Goal: Information Seeking & Learning: Find specific page/section

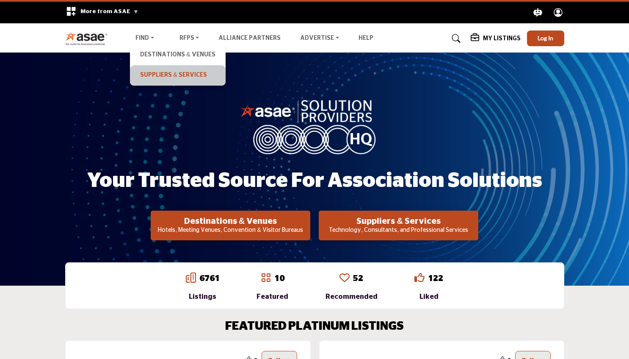
click at [169, 75] on link "Suppliers & Services" at bounding box center [177, 75] width 87 height 12
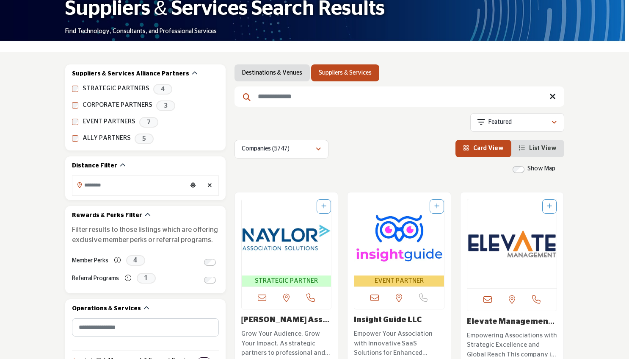
scroll to position [88, 0]
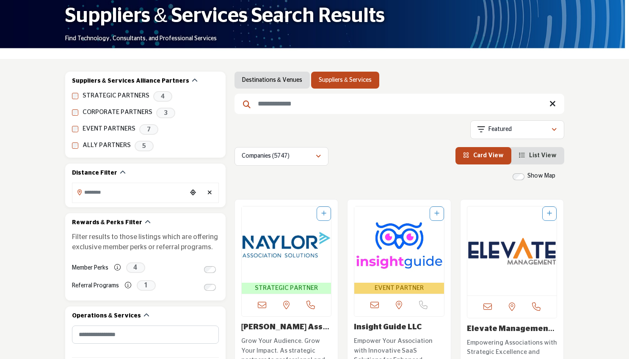
click at [356, 105] on input "Search Keyword" at bounding box center [400, 104] width 330 height 20
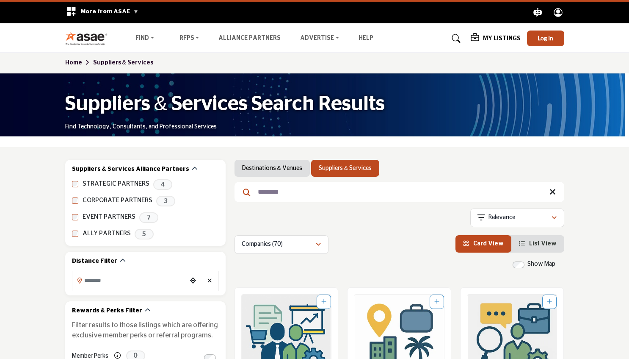
scroll to position [314, 0]
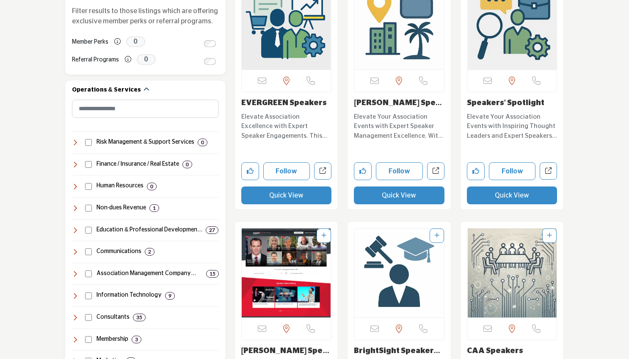
type input "********"
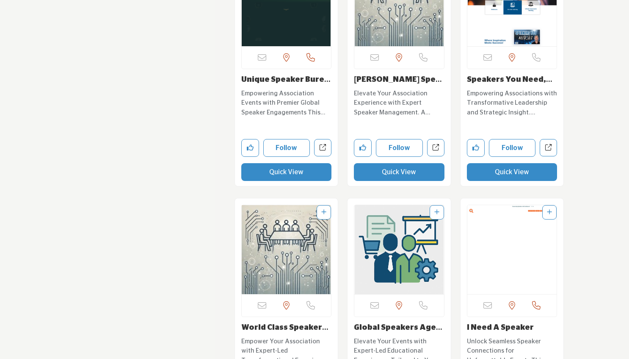
scroll to position [0, 0]
